Goal: Task Accomplishment & Management: Complete application form

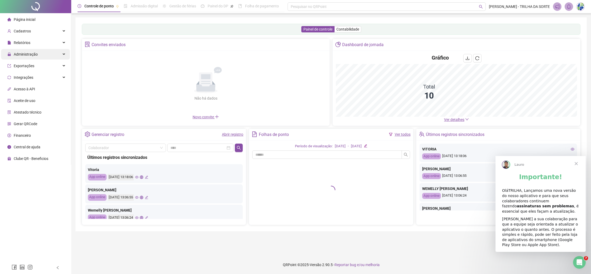
click at [45, 54] on div "Administração" at bounding box center [35, 54] width 69 height 11
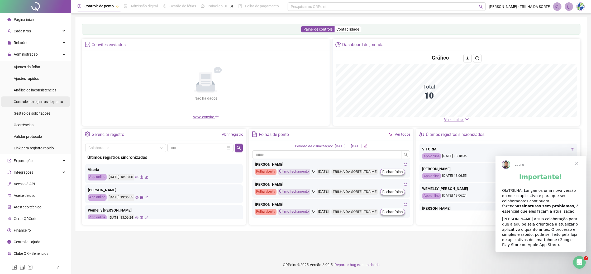
click at [40, 100] on span "Controle de registros de ponto" at bounding box center [38, 102] width 49 height 4
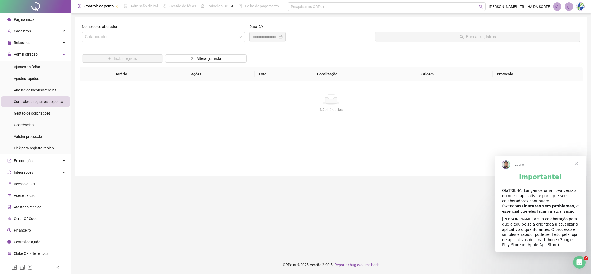
click at [110, 30] on div "Nome do colaborador" at bounding box center [163, 28] width 163 height 8
click at [102, 40] on input "search" at bounding box center [161, 37] width 152 height 10
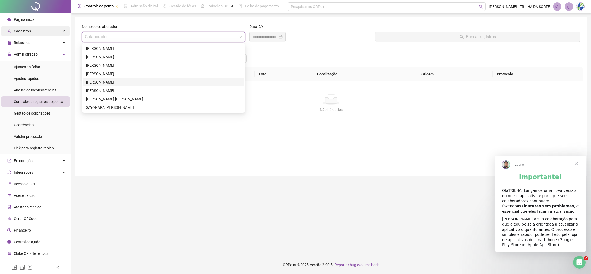
click at [36, 32] on div "Cadastros" at bounding box center [35, 31] width 69 height 11
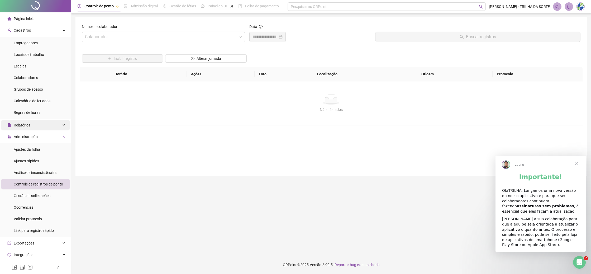
scroll to position [2, 0]
click at [38, 75] on span "Colaboradores" at bounding box center [26, 77] width 24 height 4
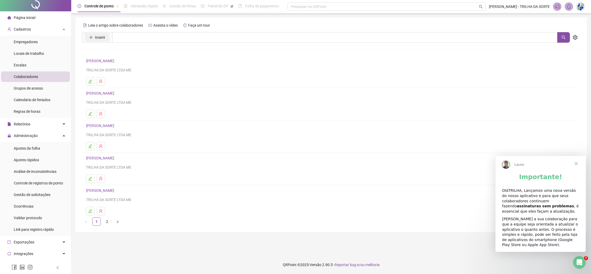
click at [104, 38] on span "Inserir" at bounding box center [100, 38] width 10 height 6
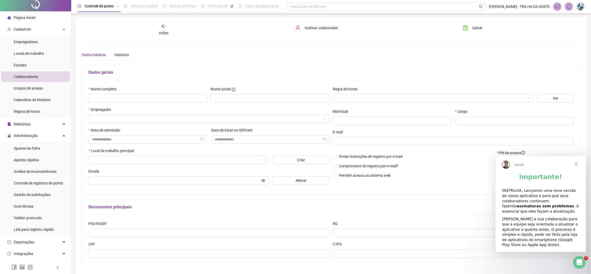
type input "*****"
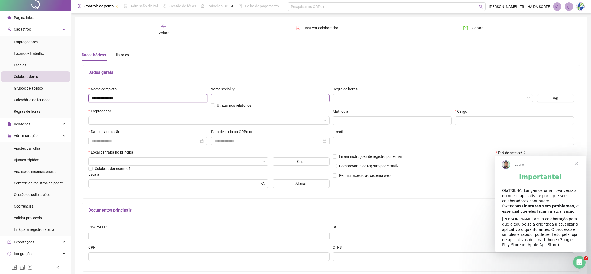
type input "**********"
click at [359, 101] on input "search" at bounding box center [430, 98] width 189 height 8
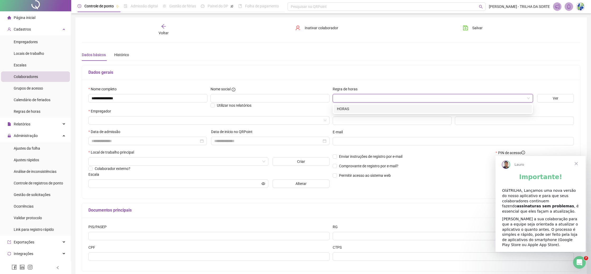
click at [360, 110] on div "HORAS" at bounding box center [433, 109] width 192 height 6
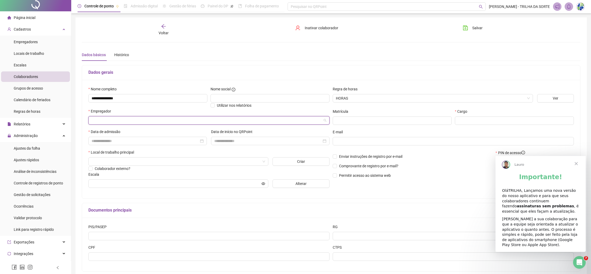
click at [124, 122] on input "search" at bounding box center [207, 121] width 230 height 8
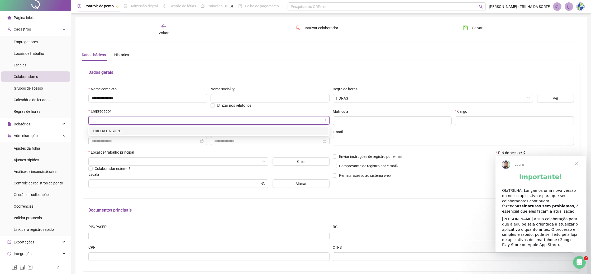
click at [122, 132] on div "TRILHA DA SORTE" at bounding box center [209, 131] width 233 height 6
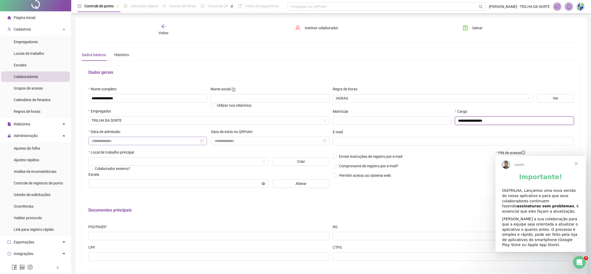
type input "**********"
click at [116, 140] on input at bounding box center [145, 141] width 107 height 6
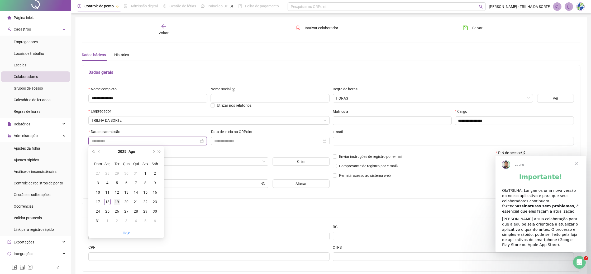
type input "**********"
click at [117, 203] on div "19" at bounding box center [117, 202] width 6 height 6
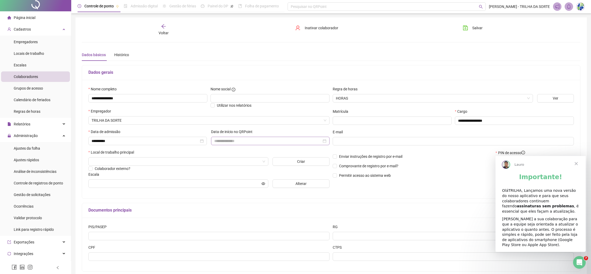
click at [247, 137] on div at bounding box center [270, 141] width 118 height 8
type input "**********"
click at [241, 203] on div "19" at bounding box center [239, 202] width 6 height 6
click at [579, 166] on span "Fechar" at bounding box center [576, 163] width 19 height 19
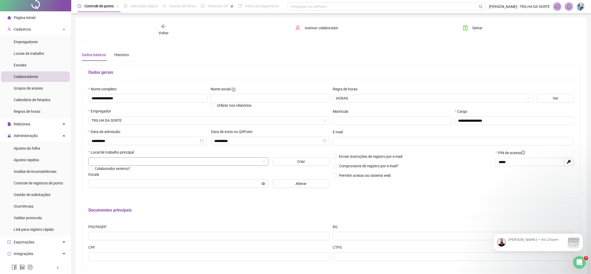
click at [115, 164] on input "search" at bounding box center [176, 162] width 169 height 8
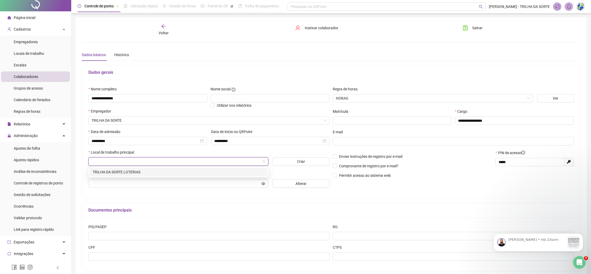
click at [115, 173] on div "TRILHA DA SORTE LOTERIAS" at bounding box center [178, 172] width 171 height 6
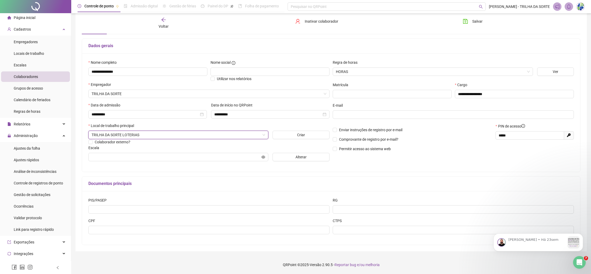
scroll to position [27, 0]
click at [285, 159] on button "Alterar" at bounding box center [301, 157] width 57 height 8
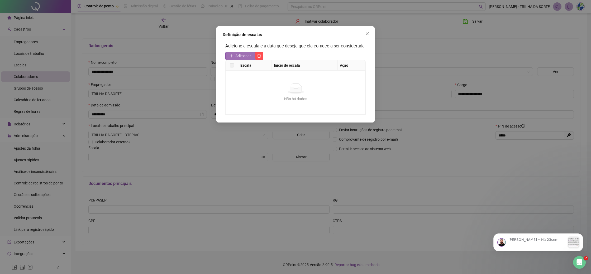
click at [242, 59] on span "Adicionar" at bounding box center [243, 56] width 16 height 6
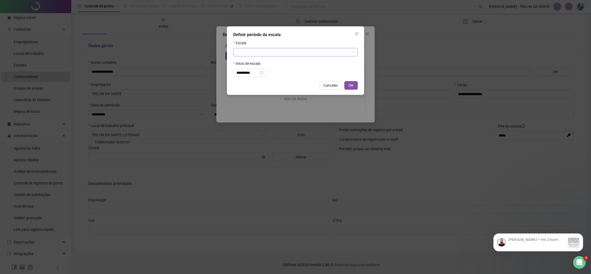
click at [254, 52] on input "search" at bounding box center [292, 52] width 113 height 8
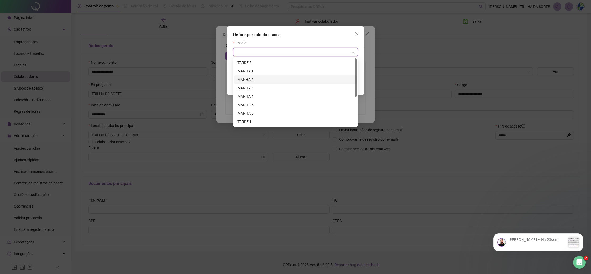
click at [257, 79] on div "MANHA 2" at bounding box center [295, 80] width 116 height 6
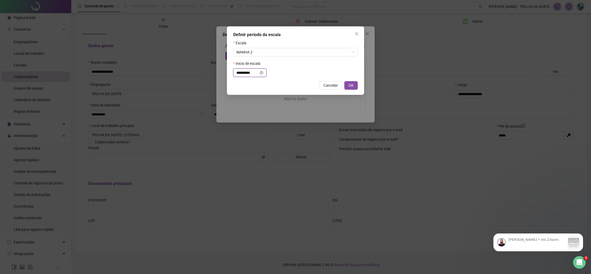
click at [259, 74] on input "**********" at bounding box center [247, 73] width 22 height 6
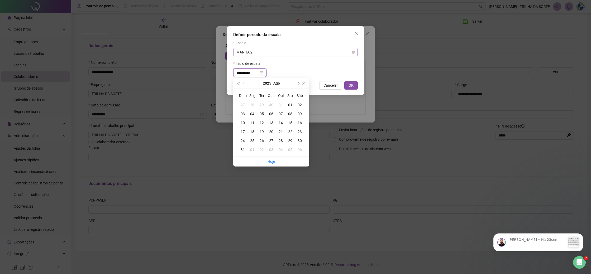
click at [289, 54] on span "MANHA 2" at bounding box center [295, 52] width 118 height 8
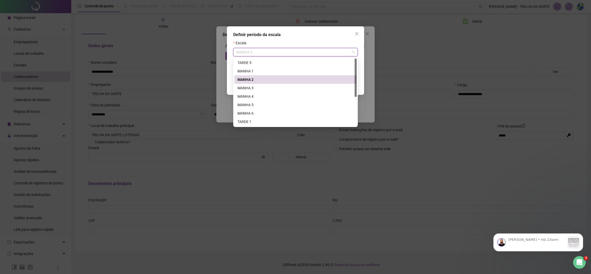
click at [280, 82] on div "MANHA 2" at bounding box center [295, 80] width 116 height 6
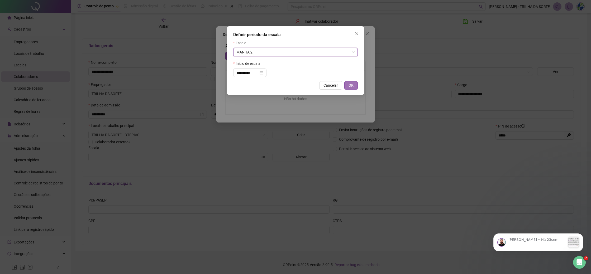
click at [352, 87] on span "OK" at bounding box center [351, 86] width 5 height 6
type input "*******"
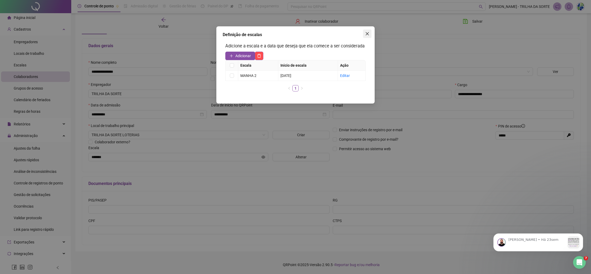
click at [368, 34] on icon "close" at bounding box center [367, 34] width 4 height 4
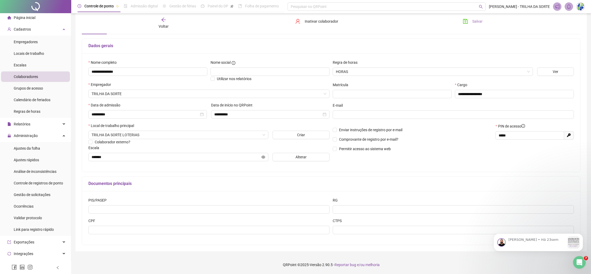
click at [481, 25] on button "Salvar" at bounding box center [473, 21] width 28 height 8
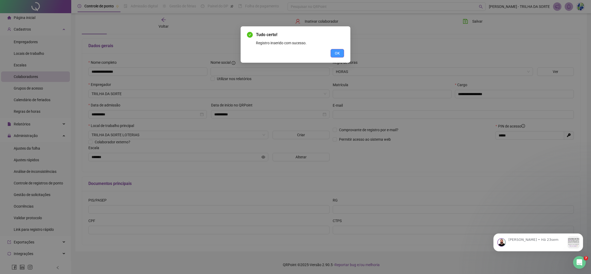
click at [337, 55] on span "OK" at bounding box center [337, 53] width 5 height 6
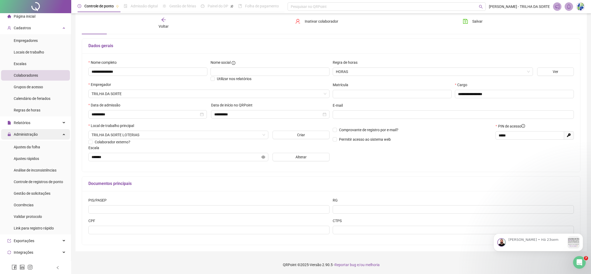
scroll to position [4, 0]
click at [40, 74] on li "Colaboradores" at bounding box center [35, 75] width 69 height 11
click at [40, 75] on li "Colaboradores" at bounding box center [35, 75] width 69 height 11
click at [156, 25] on div "Voltar" at bounding box center [164, 23] width 80 height 12
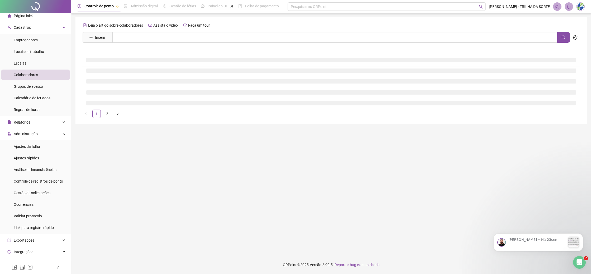
scroll to position [0, 0]
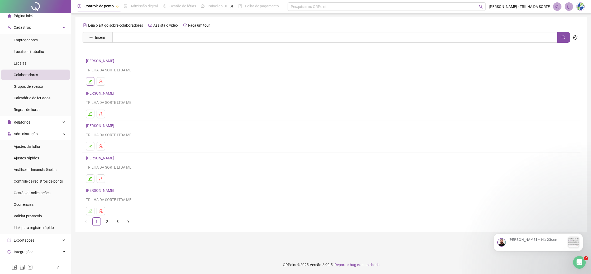
click at [91, 83] on icon "edit" at bounding box center [90, 81] width 4 height 4
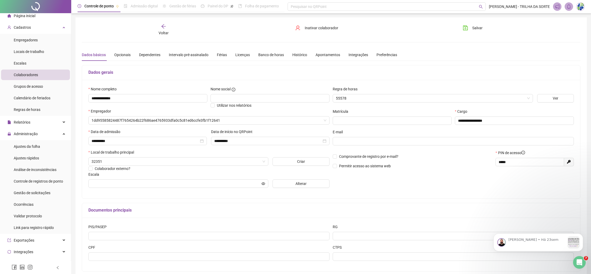
type input "*******"
